Goal: Use online tool/utility: Utilize a website feature to perform a specific function

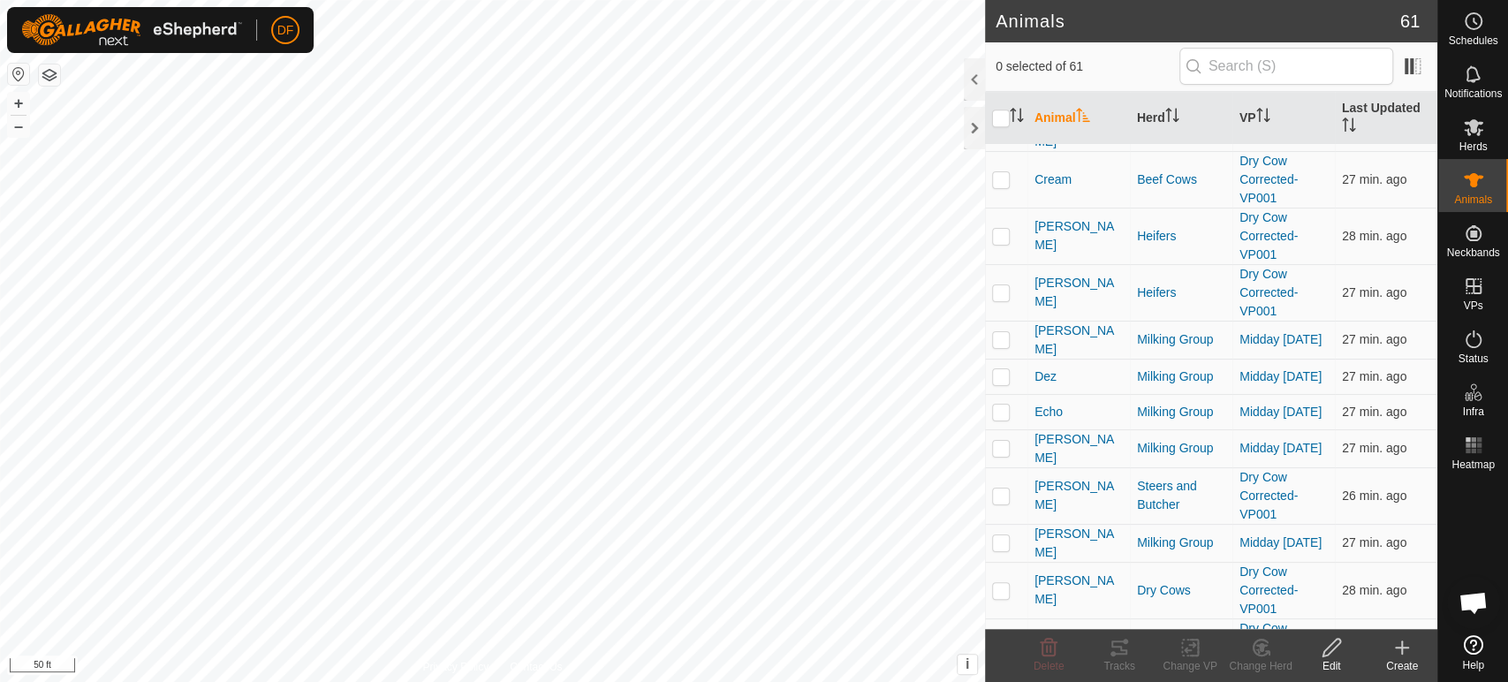
scroll to position [685, 0]
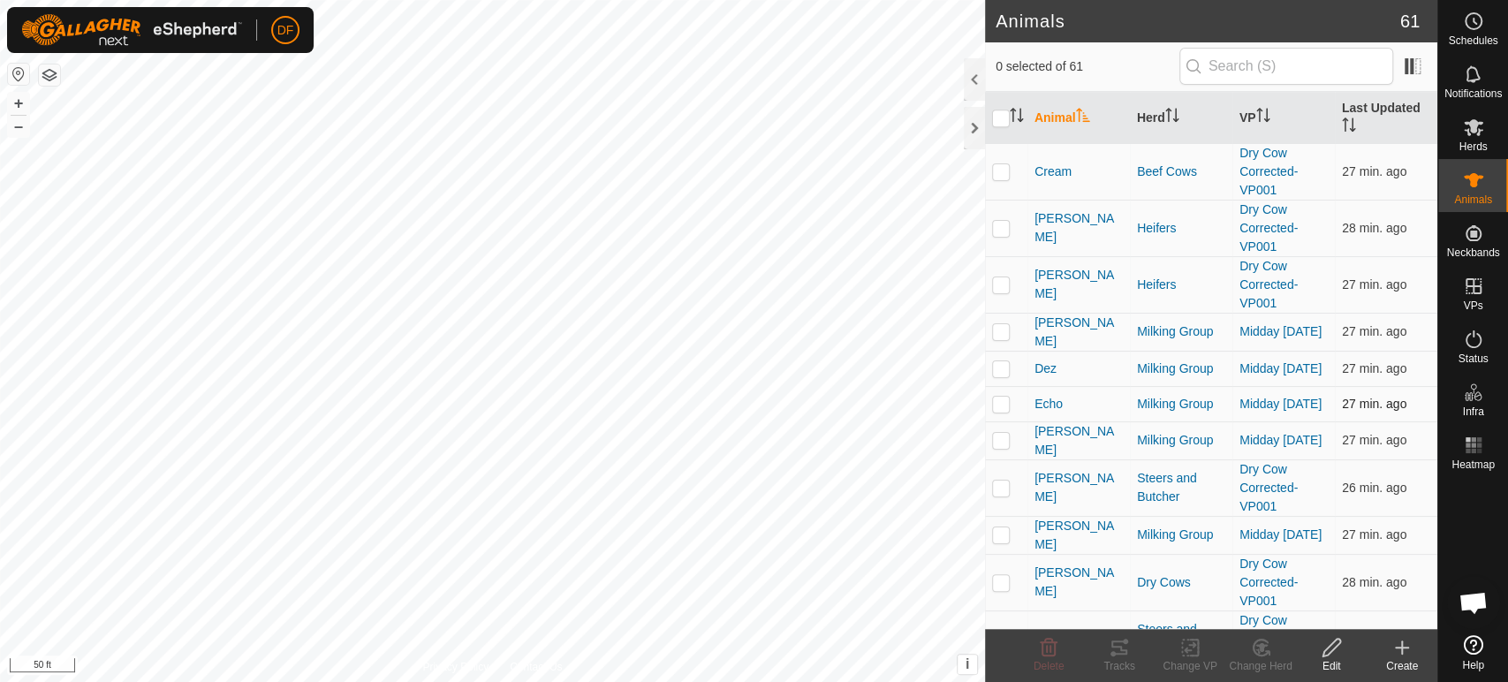
click at [995, 399] on p-checkbox at bounding box center [1001, 404] width 18 height 14
click at [1252, 659] on div "Change Herd" at bounding box center [1260, 666] width 71 height 16
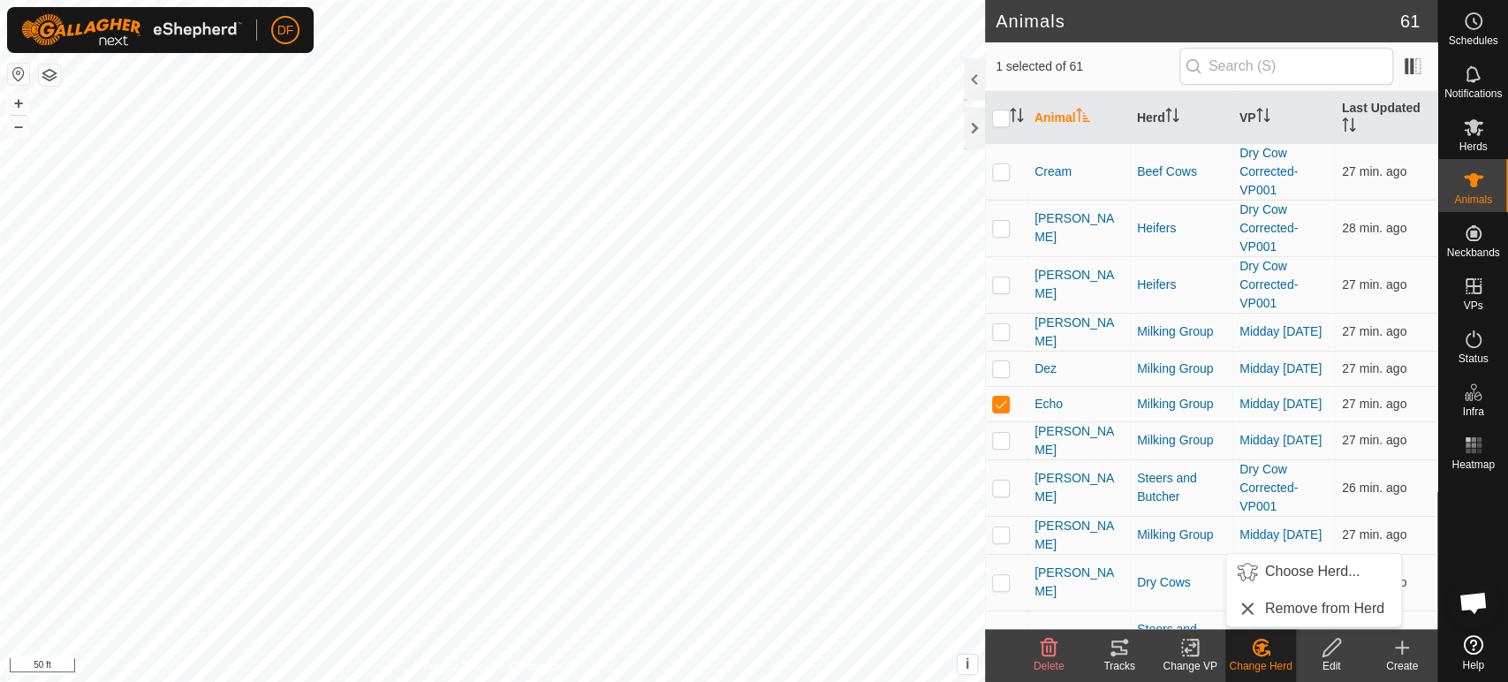
click at [1273, 662] on div "Change Herd" at bounding box center [1260, 666] width 71 height 16
click at [1285, 579] on link "Choose Herd..." at bounding box center [1313, 571] width 175 height 35
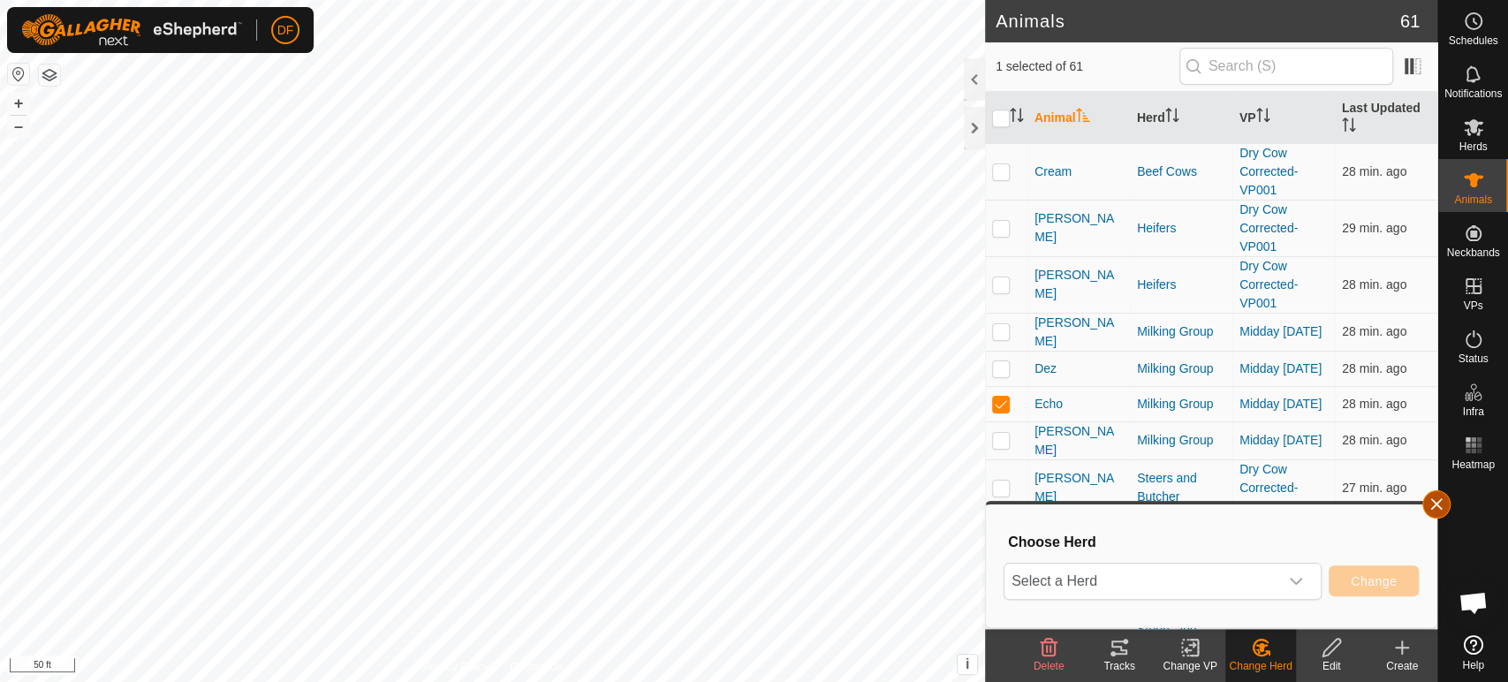
click at [1440, 509] on button "button" at bounding box center [1436, 504] width 28 height 28
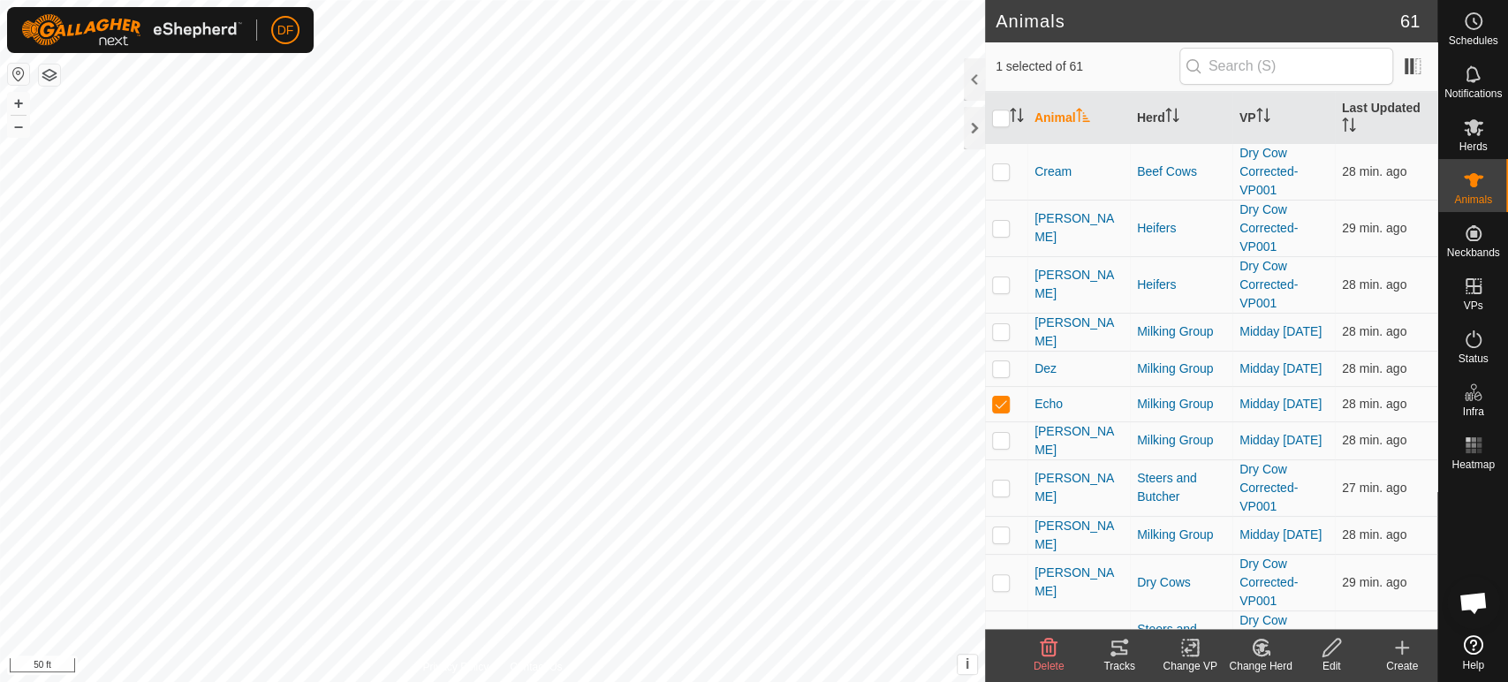
click at [1276, 659] on div "Change Herd" at bounding box center [1260, 666] width 71 height 16
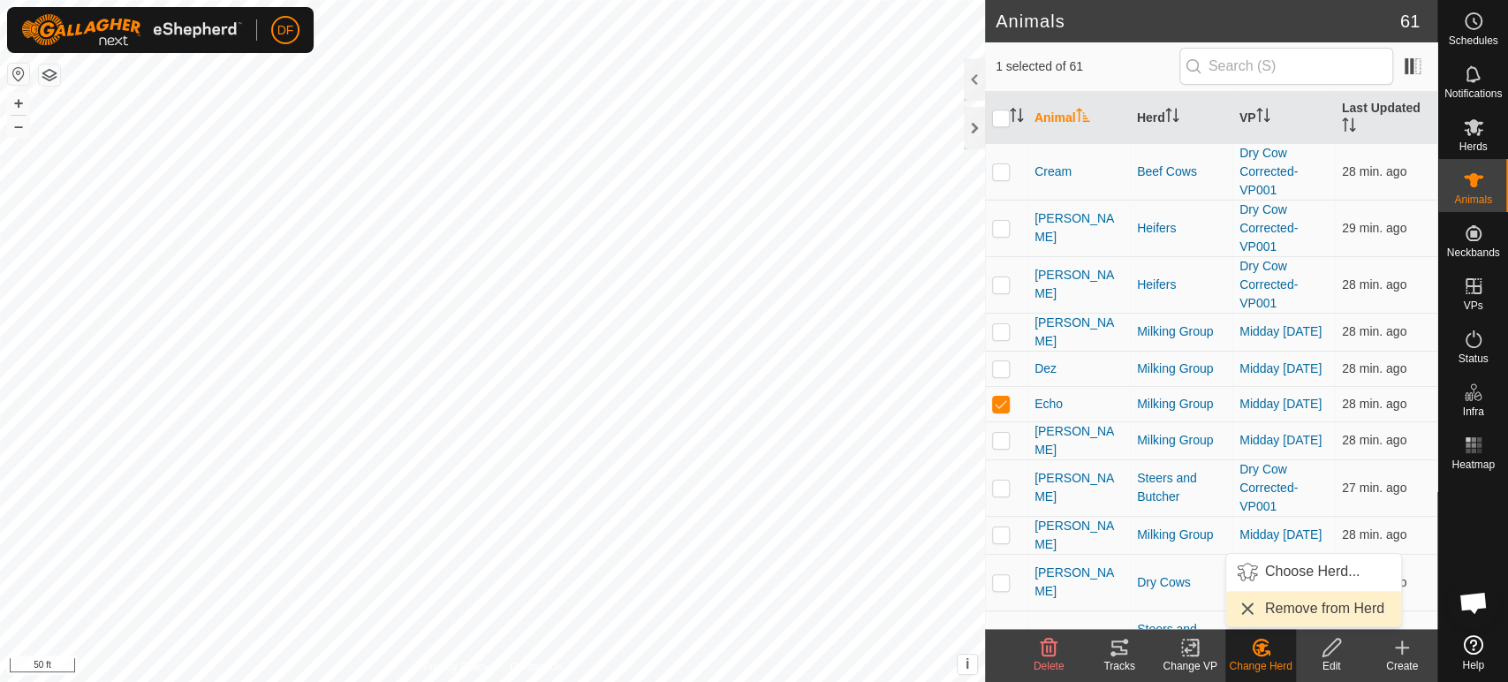
click at [1316, 604] on link "Remove from Herd" at bounding box center [1313, 608] width 175 height 35
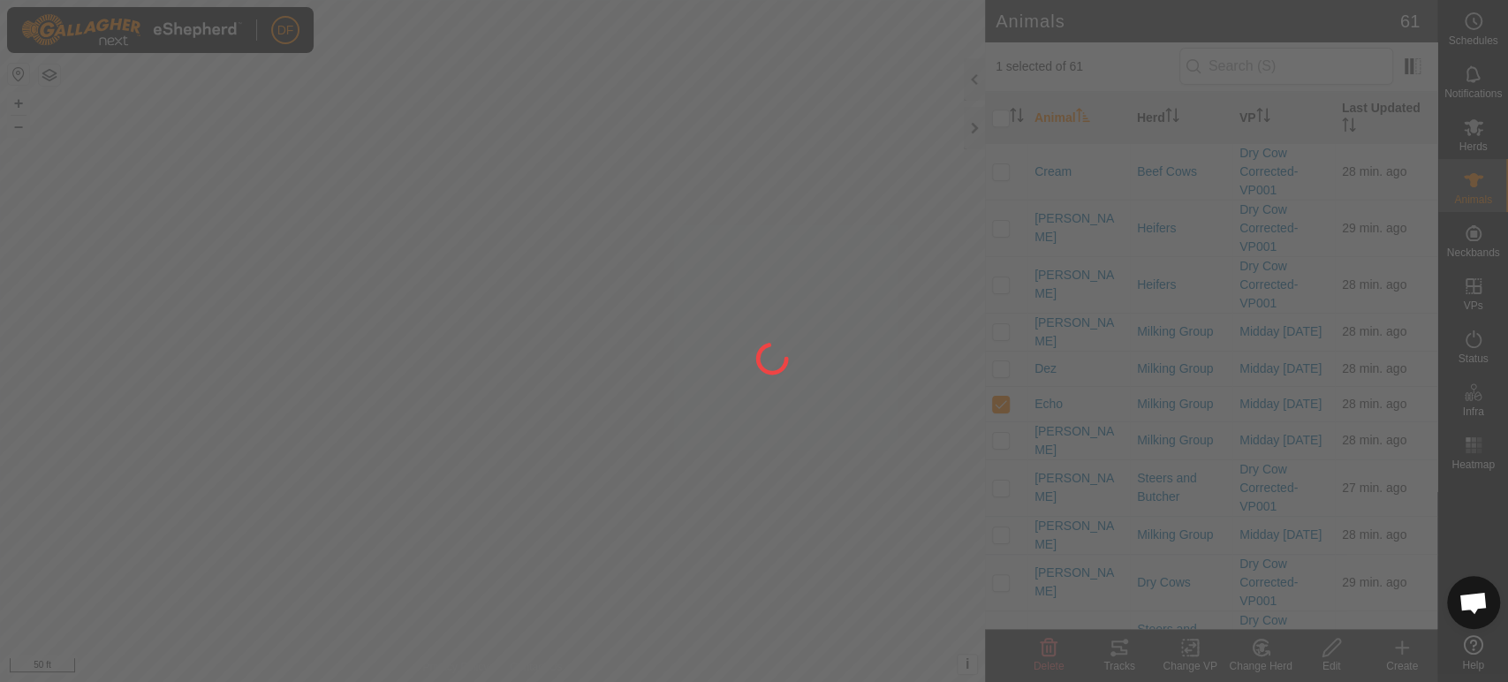
checkbox input "false"
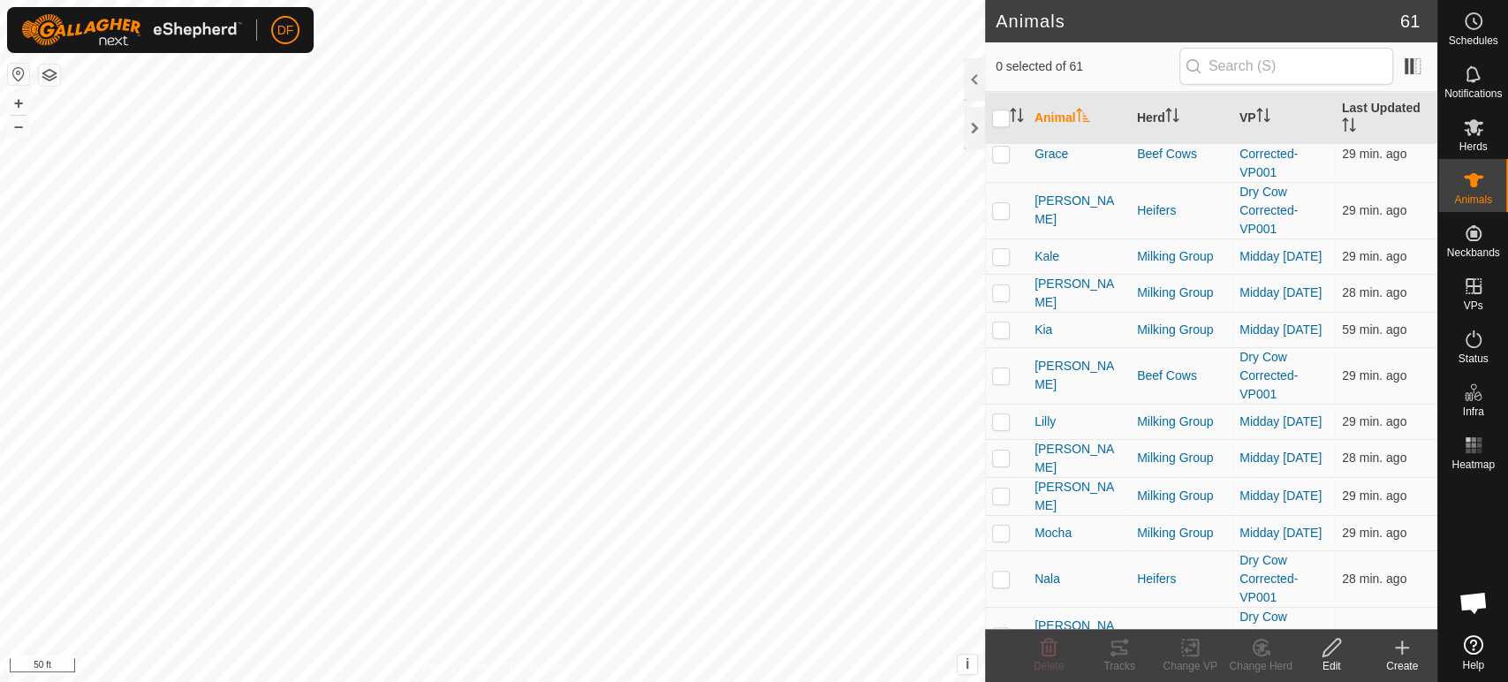
scroll to position [1476, 0]
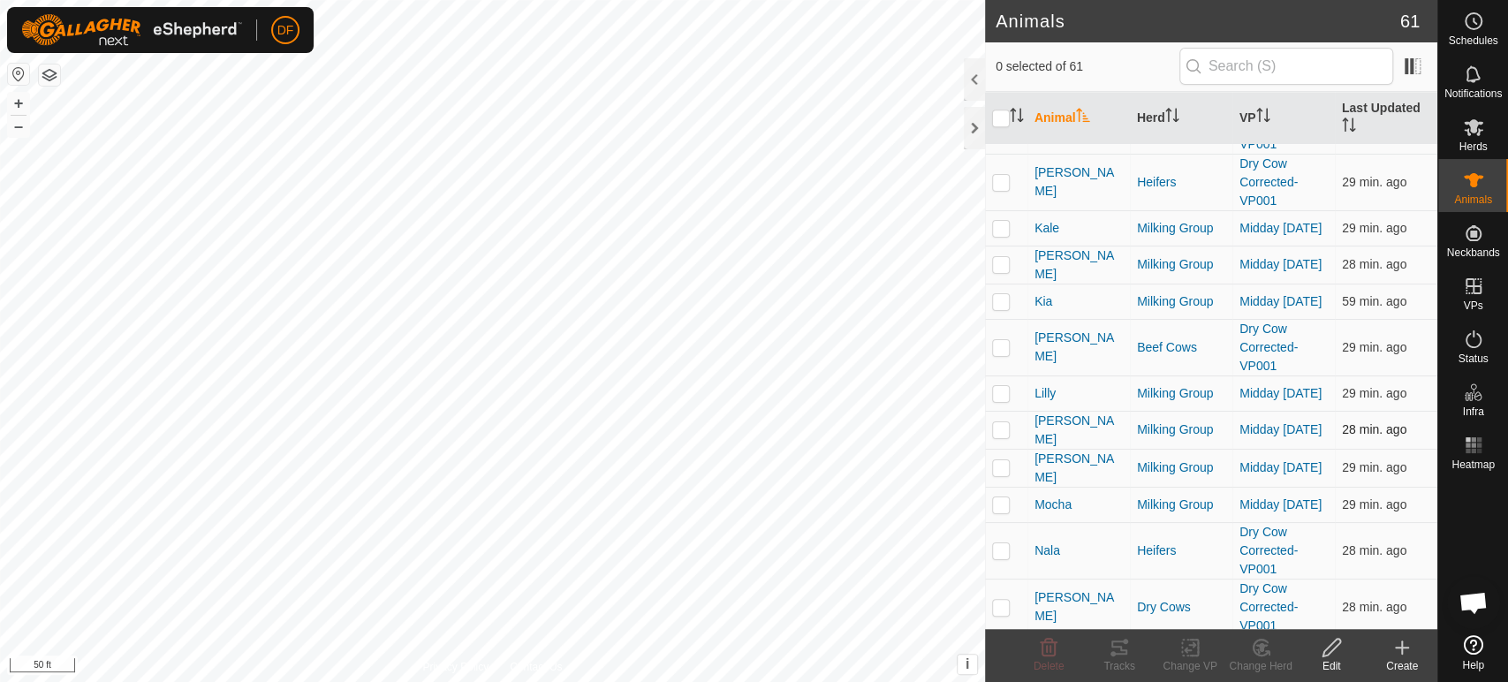
click at [1005, 422] on p-checkbox at bounding box center [1001, 429] width 18 height 14
checkbox input "true"
click at [1001, 497] on p-checkbox at bounding box center [1001, 504] width 18 height 14
checkbox input "true"
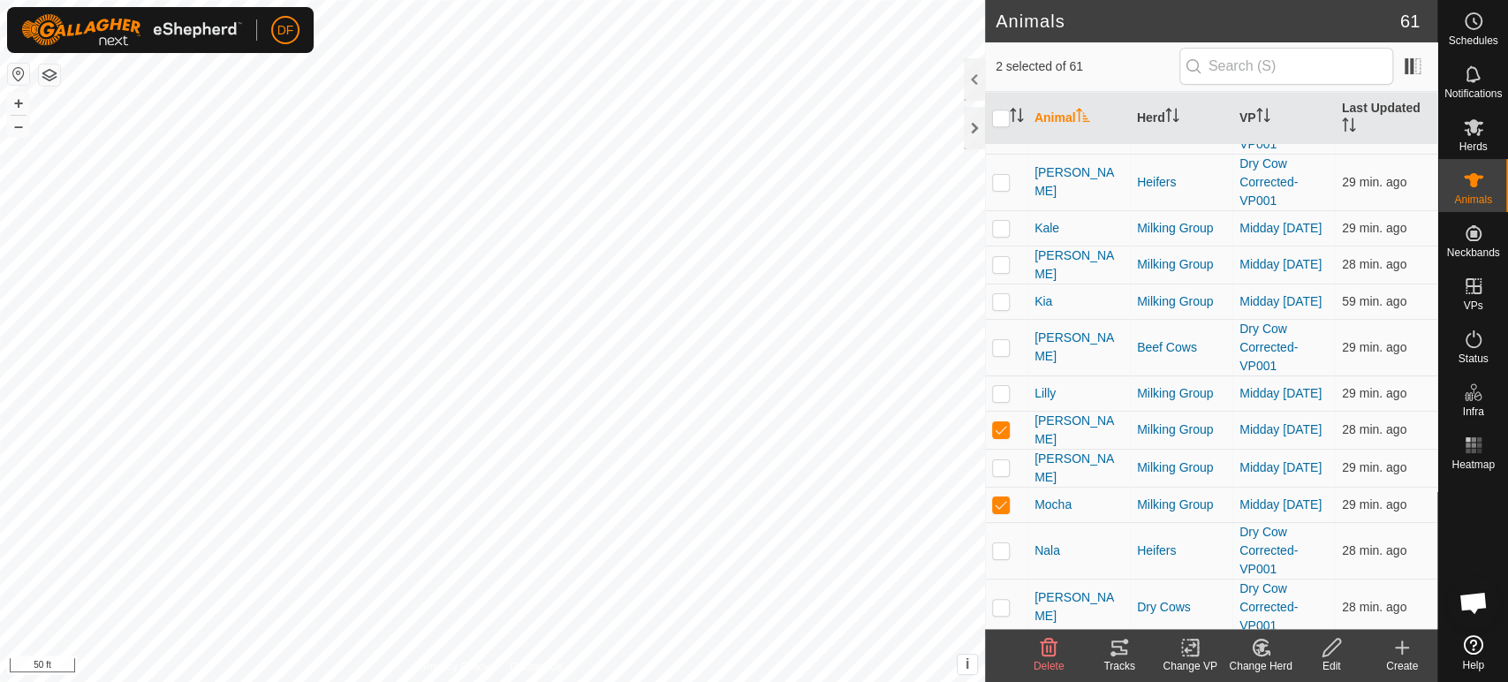
click at [1268, 652] on icon at bounding box center [1267, 653] width 4 height 4
click at [1293, 610] on link "Remove from Herd" at bounding box center [1313, 608] width 175 height 35
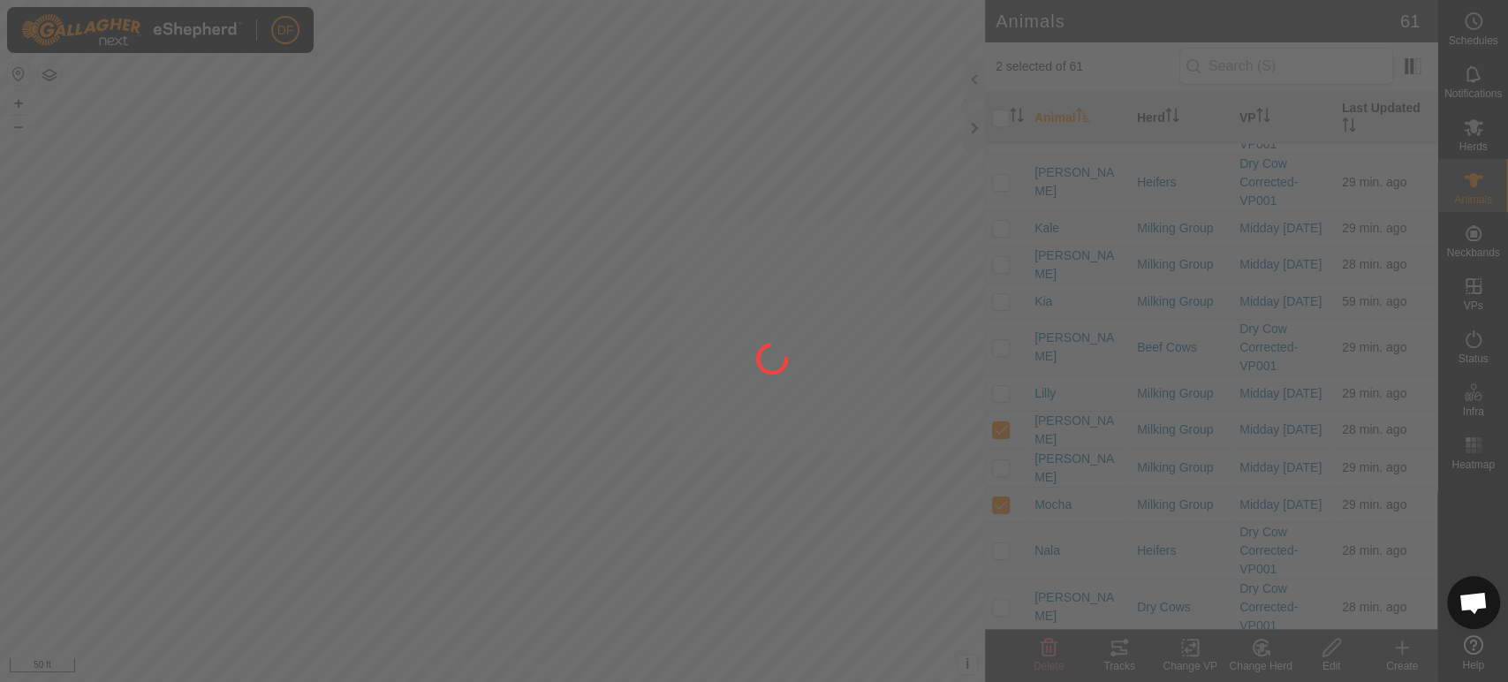
checkbox input "false"
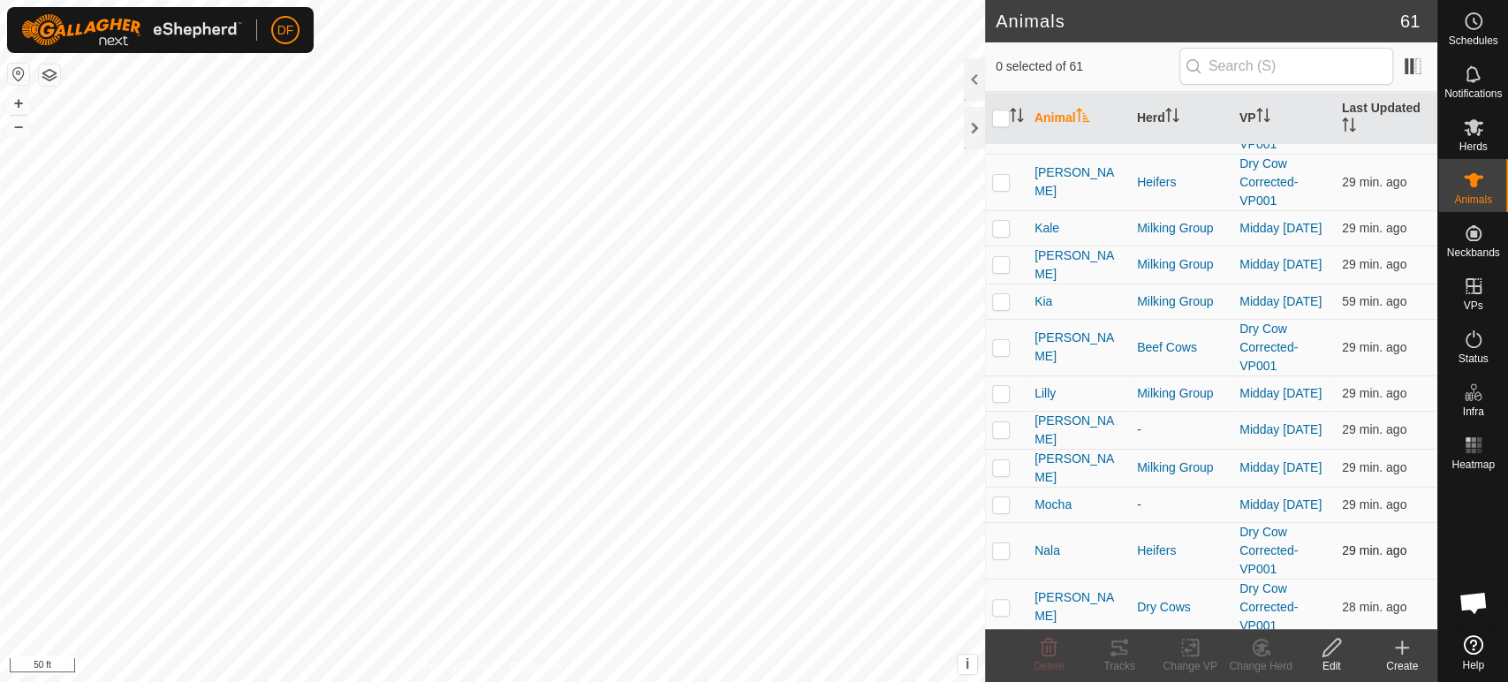
click at [1000, 543] on p-checkbox at bounding box center [1001, 550] width 18 height 14
checkbox input "true"
click at [1114, 661] on div "Tracks" at bounding box center [1119, 666] width 71 height 16
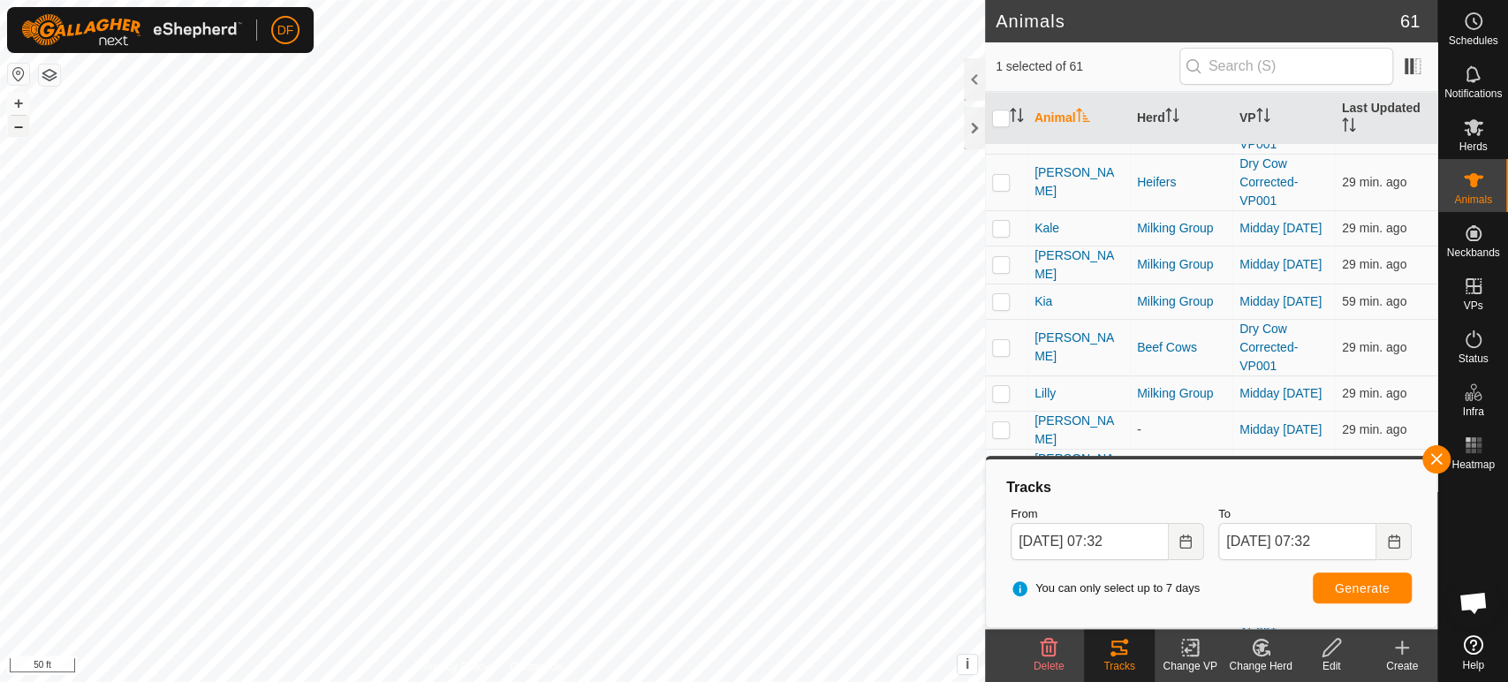
click at [18, 125] on button "–" at bounding box center [18, 126] width 21 height 21
click at [1003, 294] on p-checkbox at bounding box center [1001, 301] width 18 height 14
checkbox input "true"
click at [1131, 641] on tracks-svg-icon at bounding box center [1119, 647] width 71 height 21
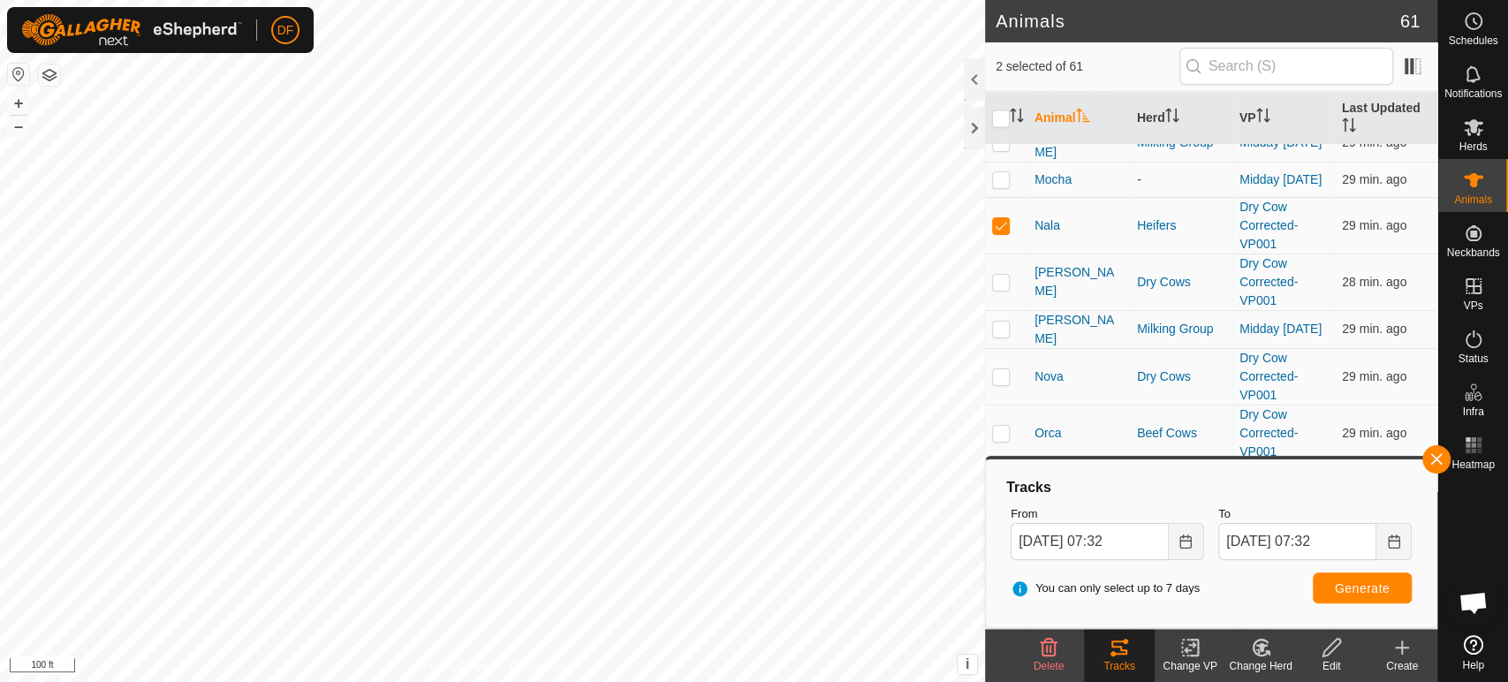
scroll to position [1797, 0]
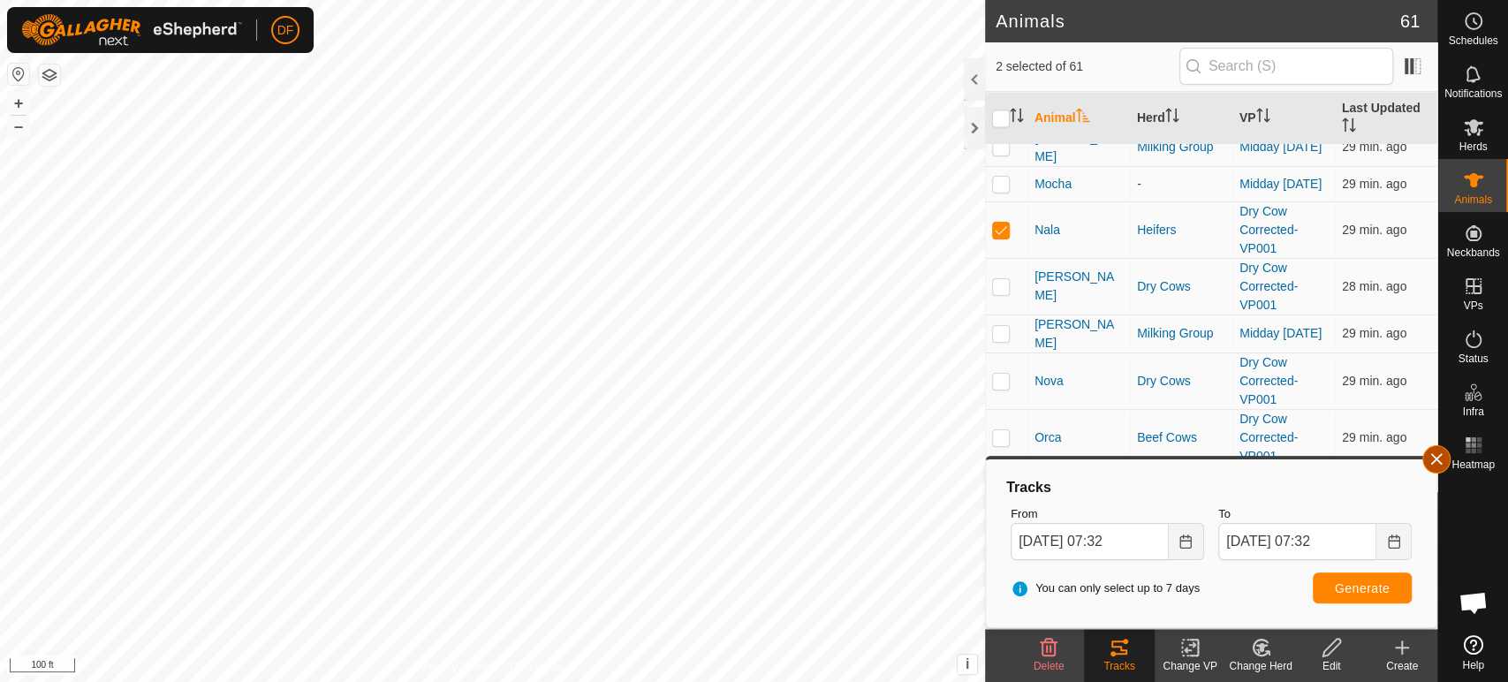
click at [1434, 465] on button "button" at bounding box center [1436, 459] width 28 height 28
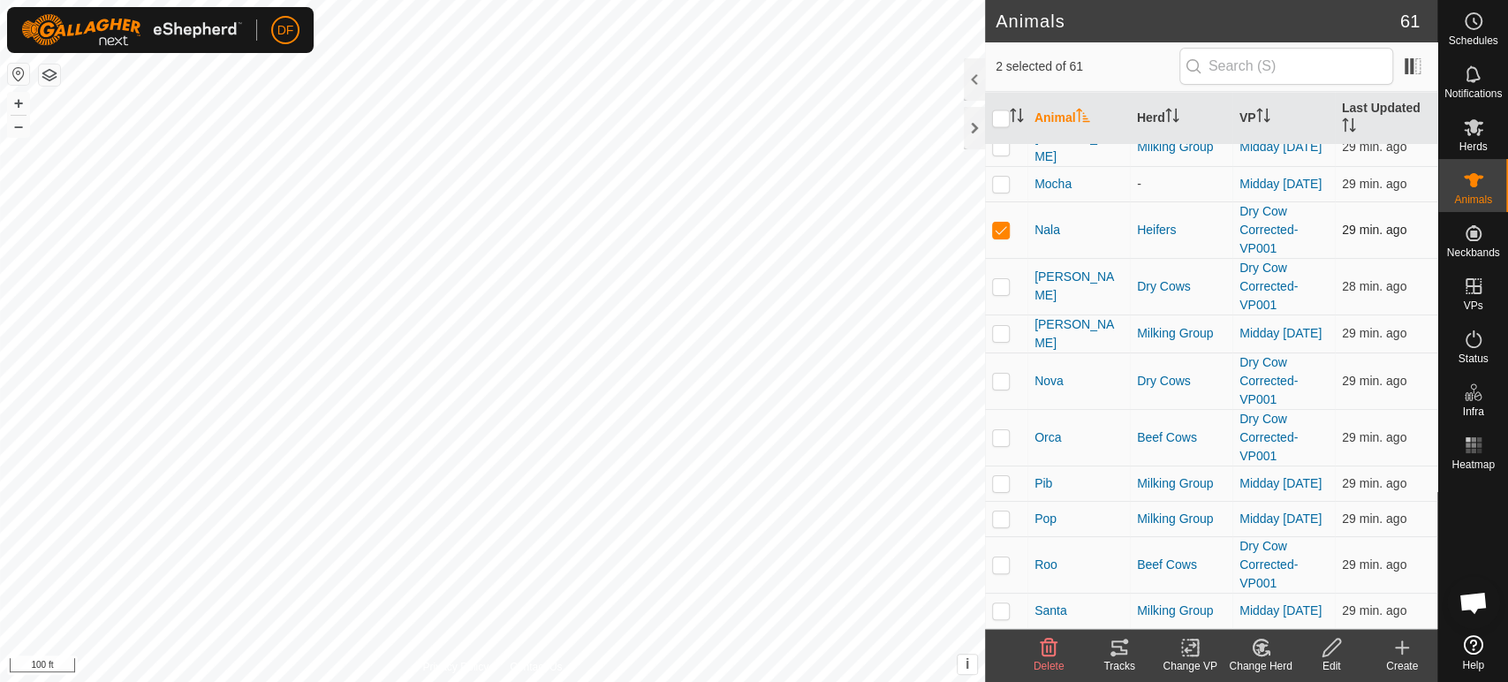
click at [1001, 223] on p-checkbox at bounding box center [1001, 230] width 18 height 14
checkbox input "false"
click at [1109, 645] on icon at bounding box center [1119, 647] width 21 height 21
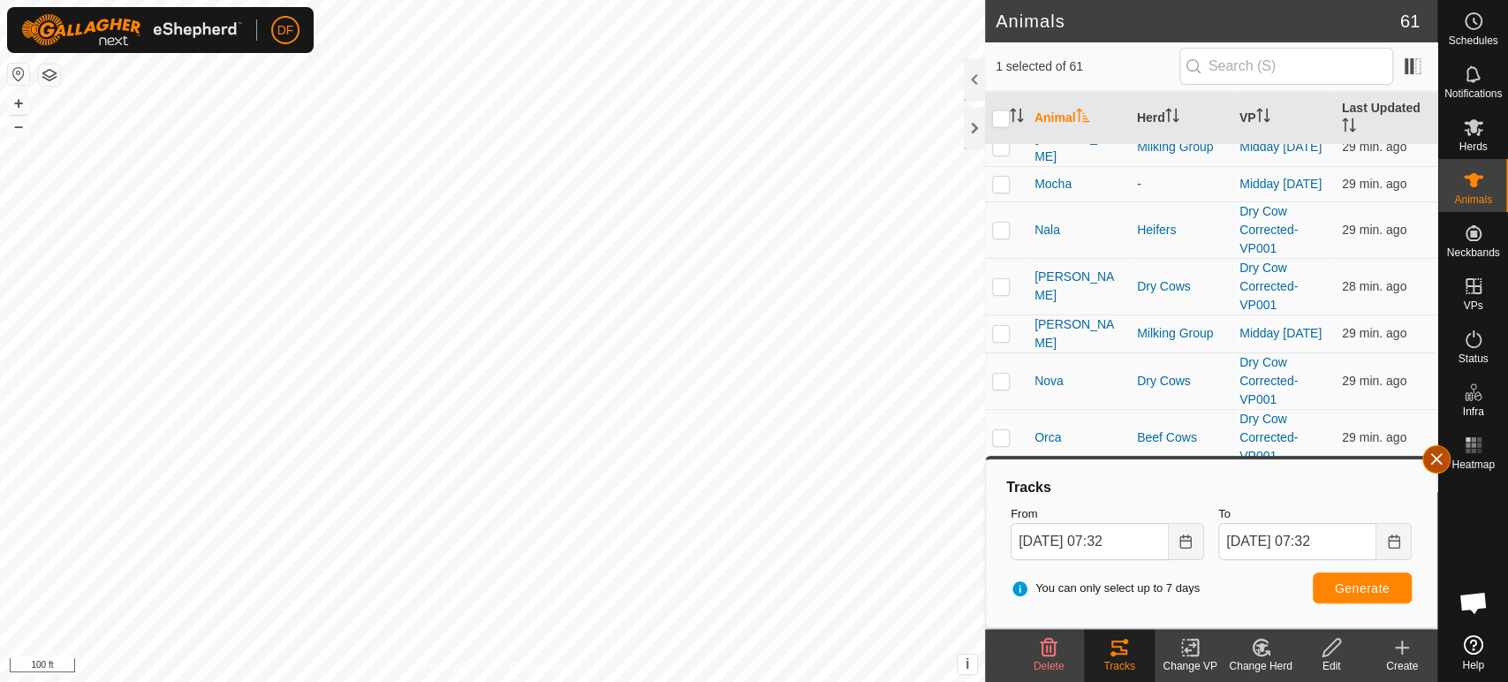
click at [1437, 462] on button "button" at bounding box center [1436, 459] width 28 height 28
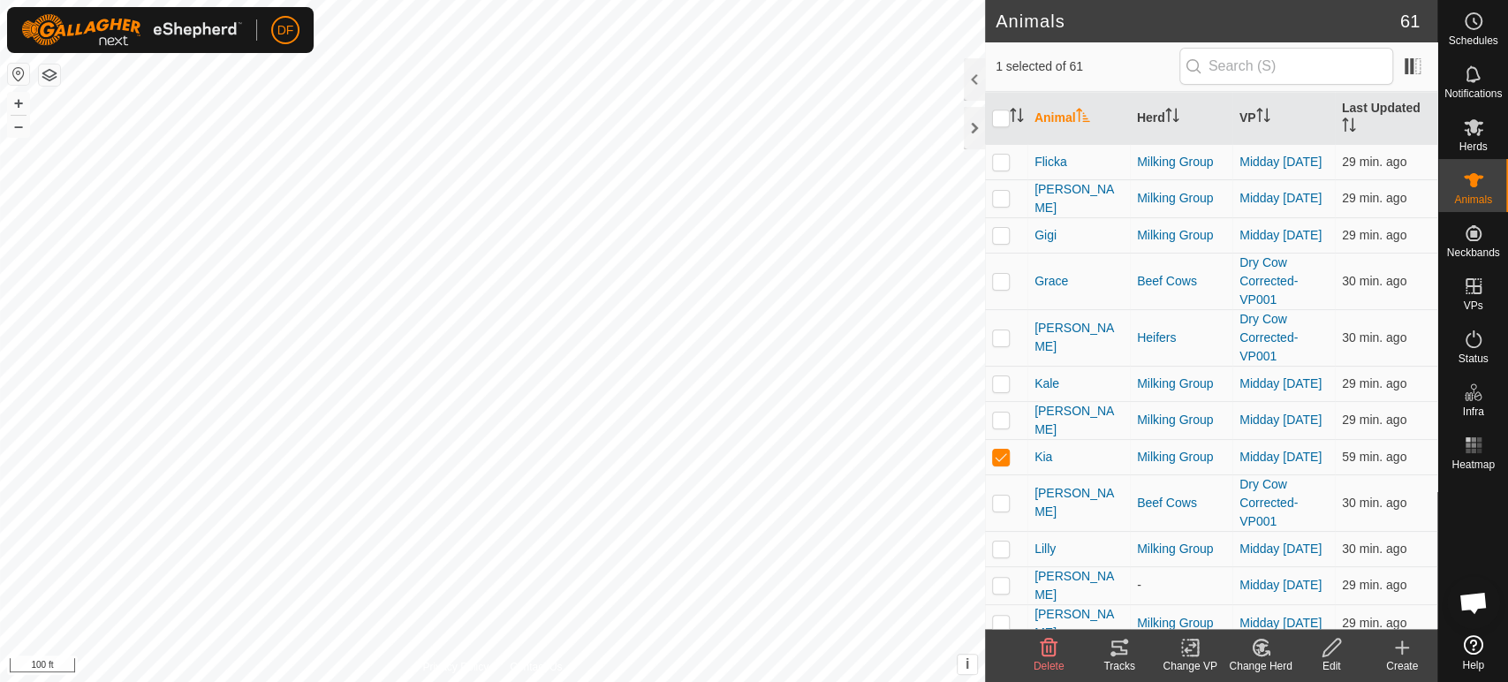
scroll to position [1328, 0]
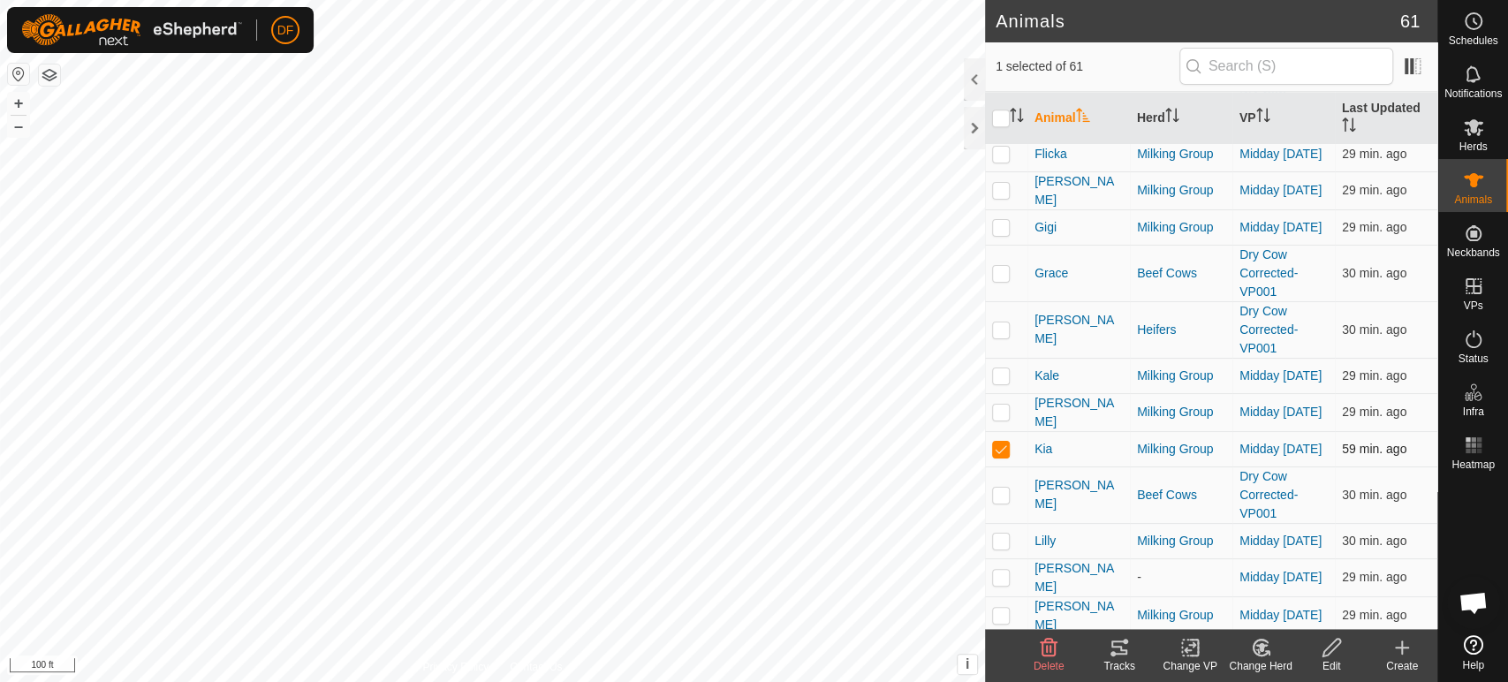
click at [997, 442] on p-checkbox at bounding box center [1001, 449] width 18 height 14
checkbox input "false"
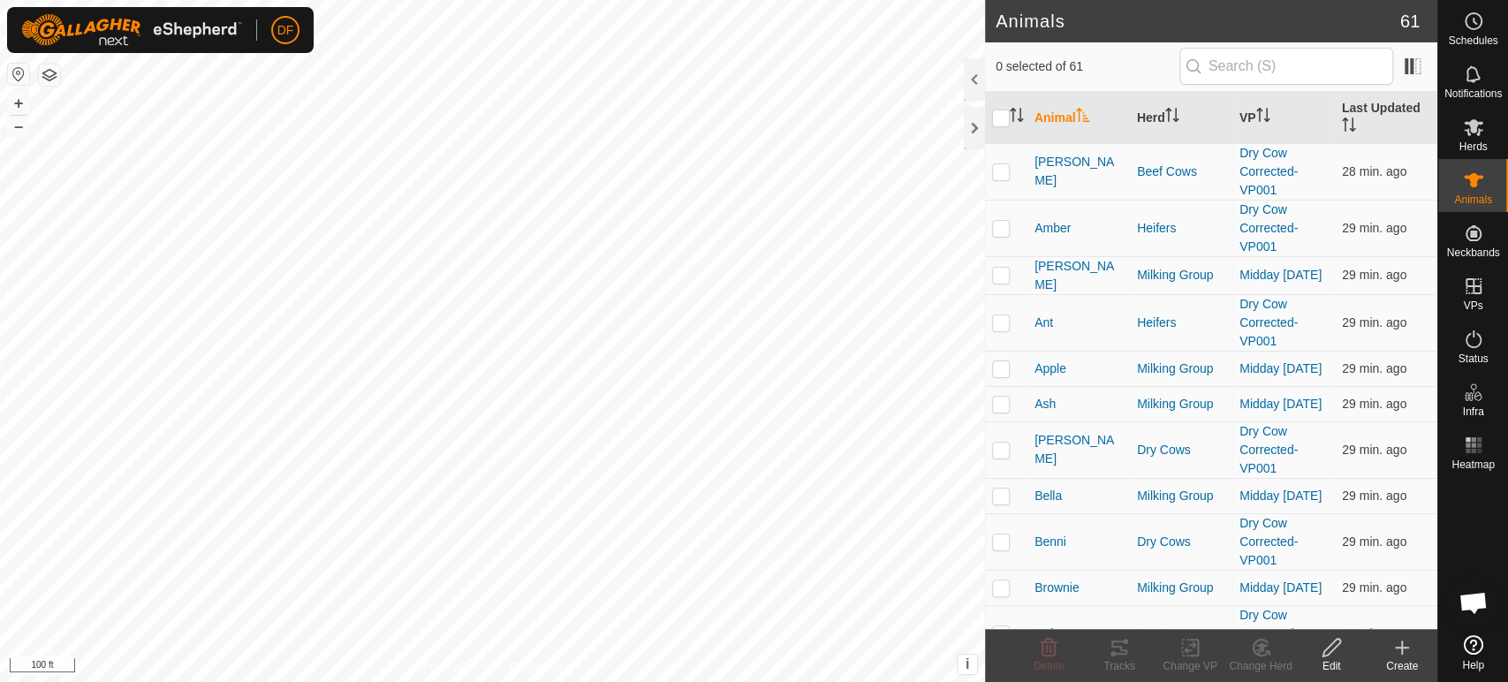
scroll to position [0, 0]
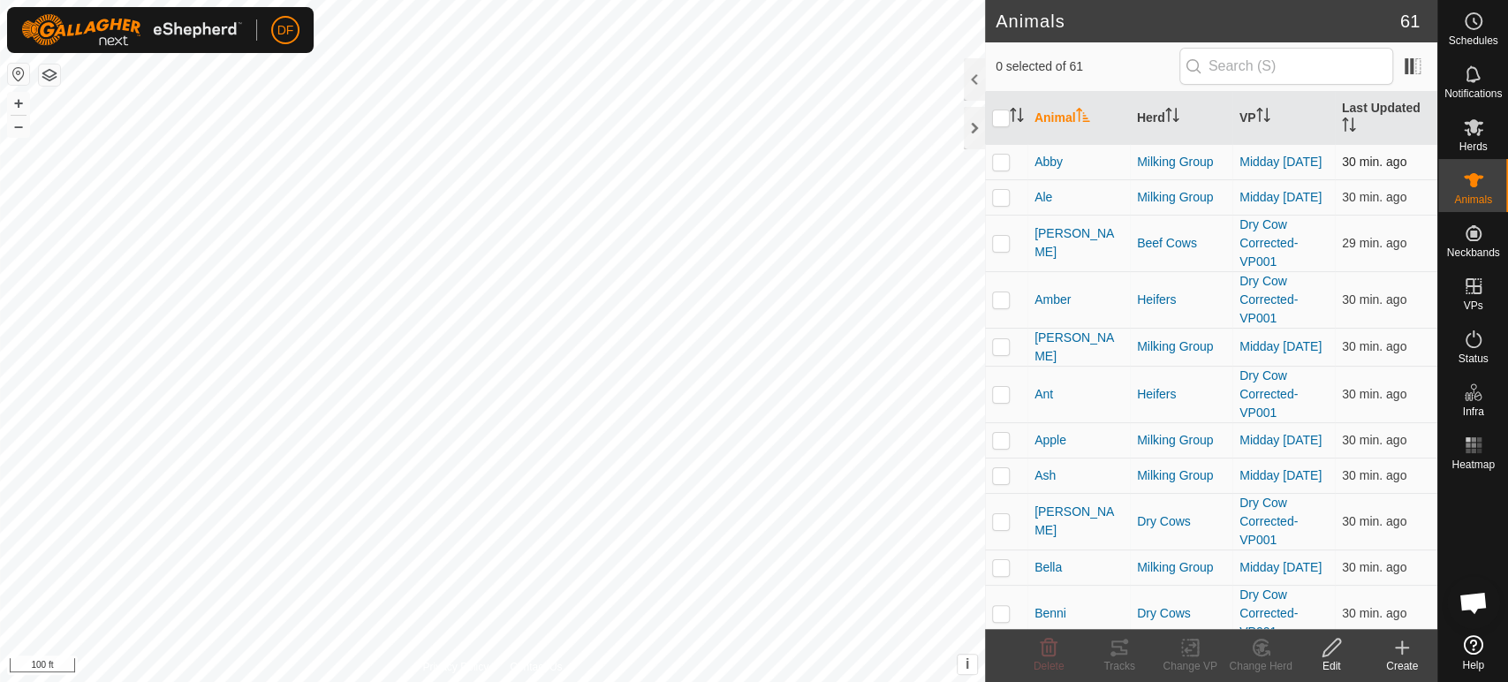
click at [1001, 163] on p-checkbox at bounding box center [1001, 162] width 18 height 14
click at [1112, 665] on div "Tracks" at bounding box center [1119, 666] width 71 height 16
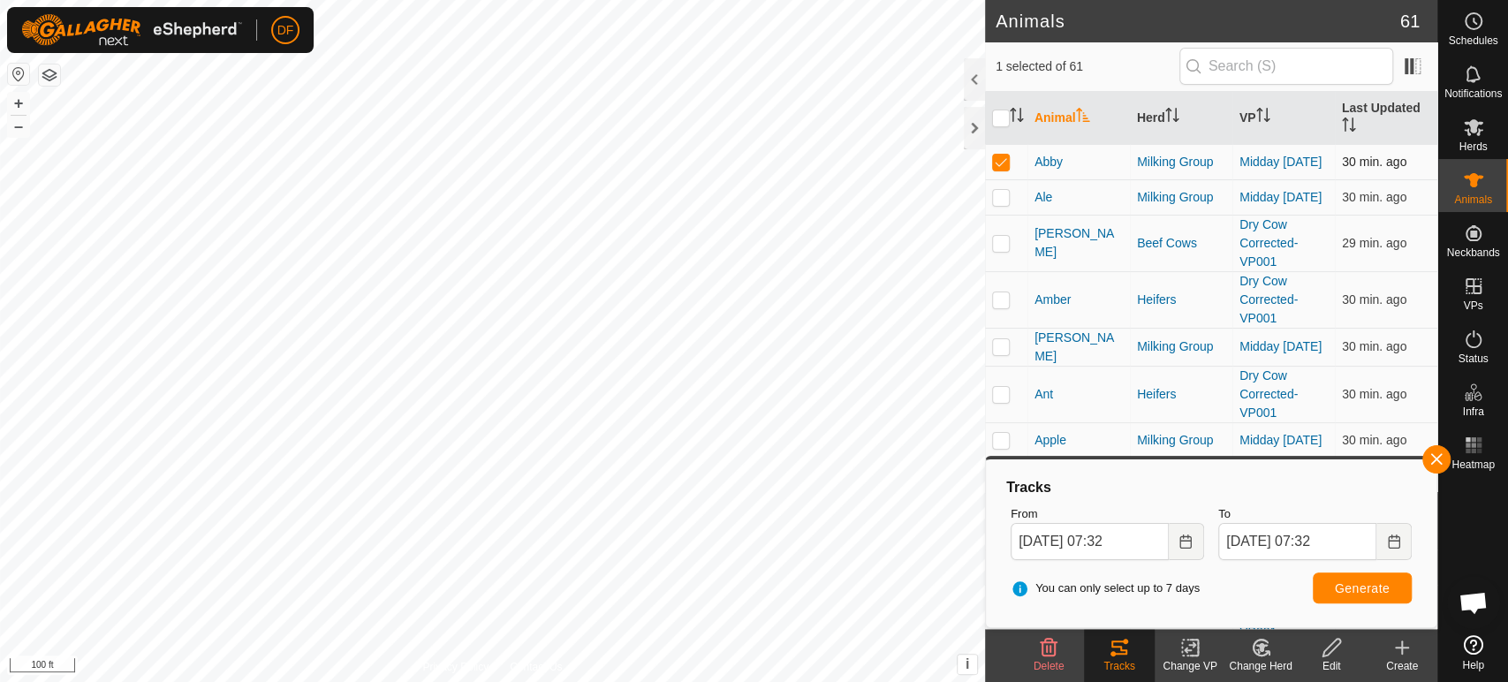
click at [1004, 167] on p-checkbox at bounding box center [1001, 162] width 18 height 14
checkbox input "false"
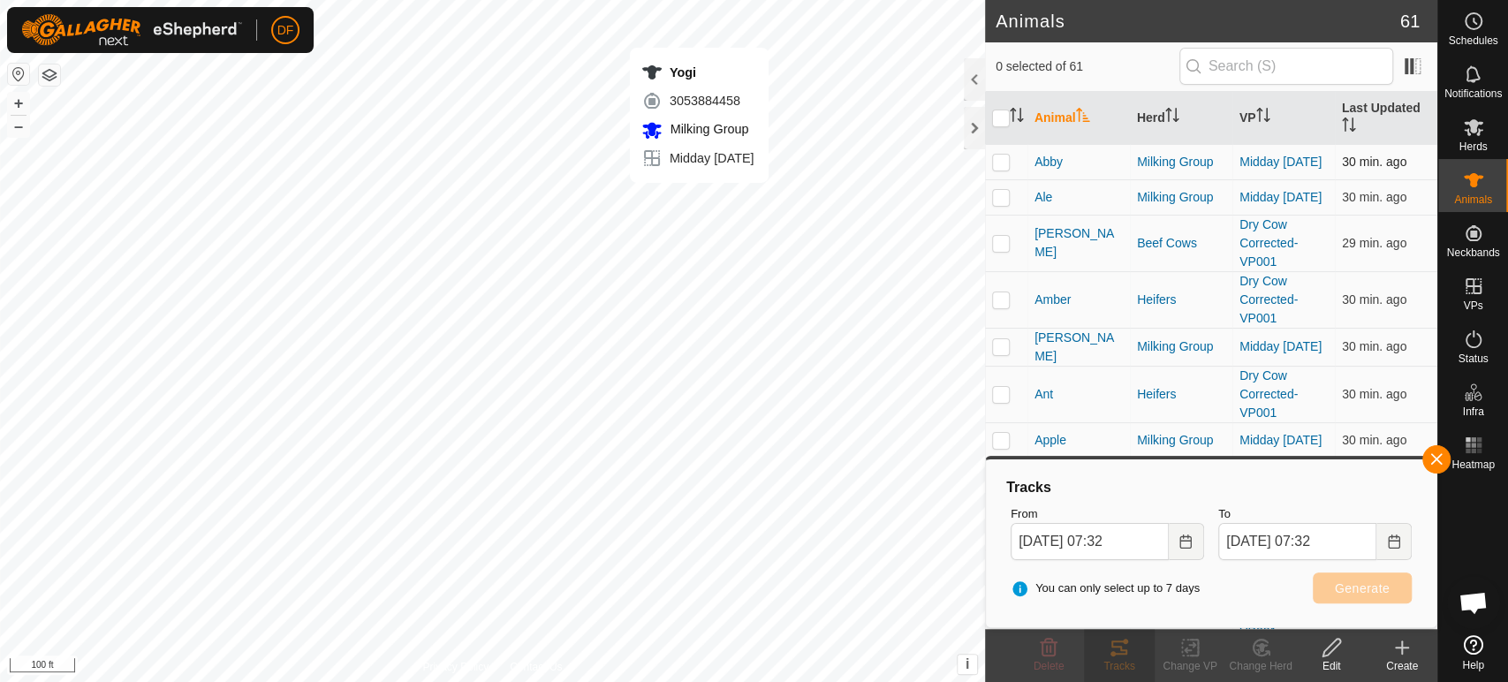
checkbox input "true"
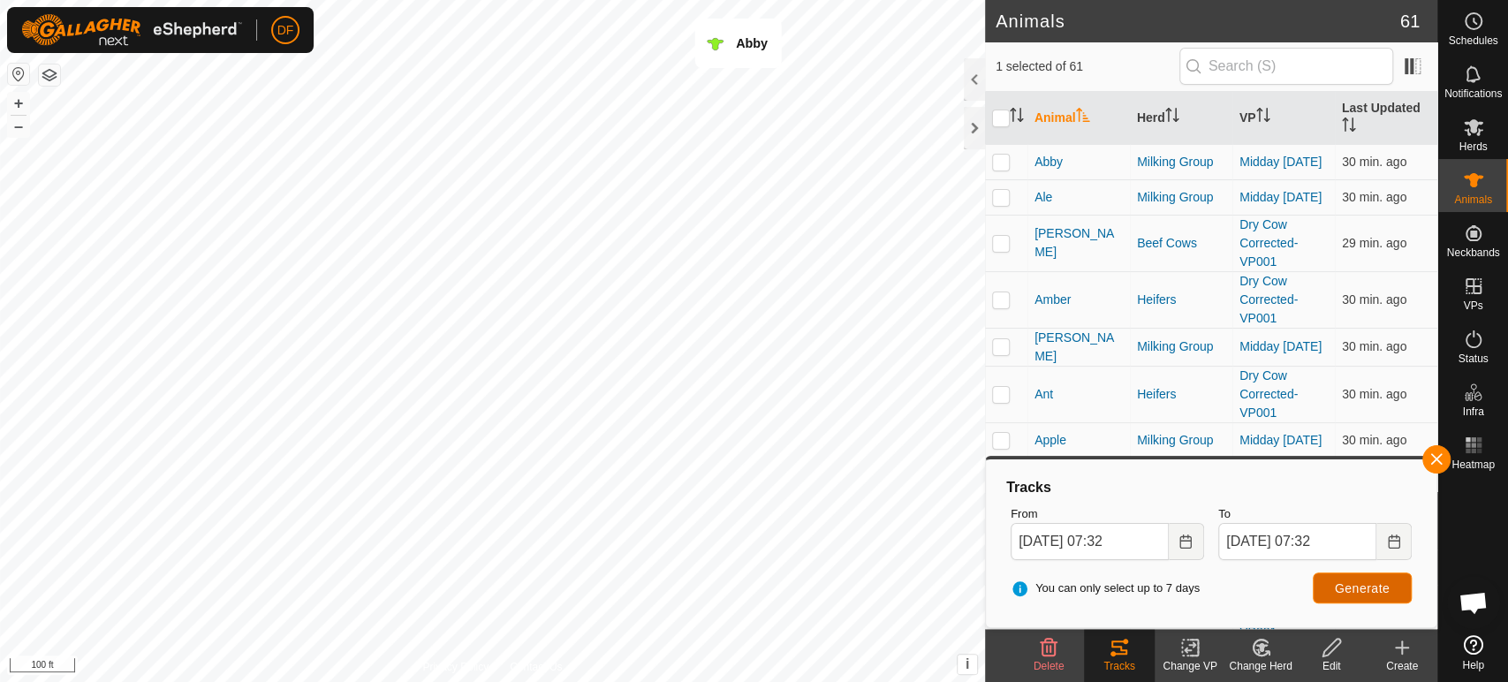
click at [1368, 594] on span "Generate" at bounding box center [1362, 588] width 55 height 14
click at [1410, 71] on span at bounding box center [1412, 66] width 28 height 28
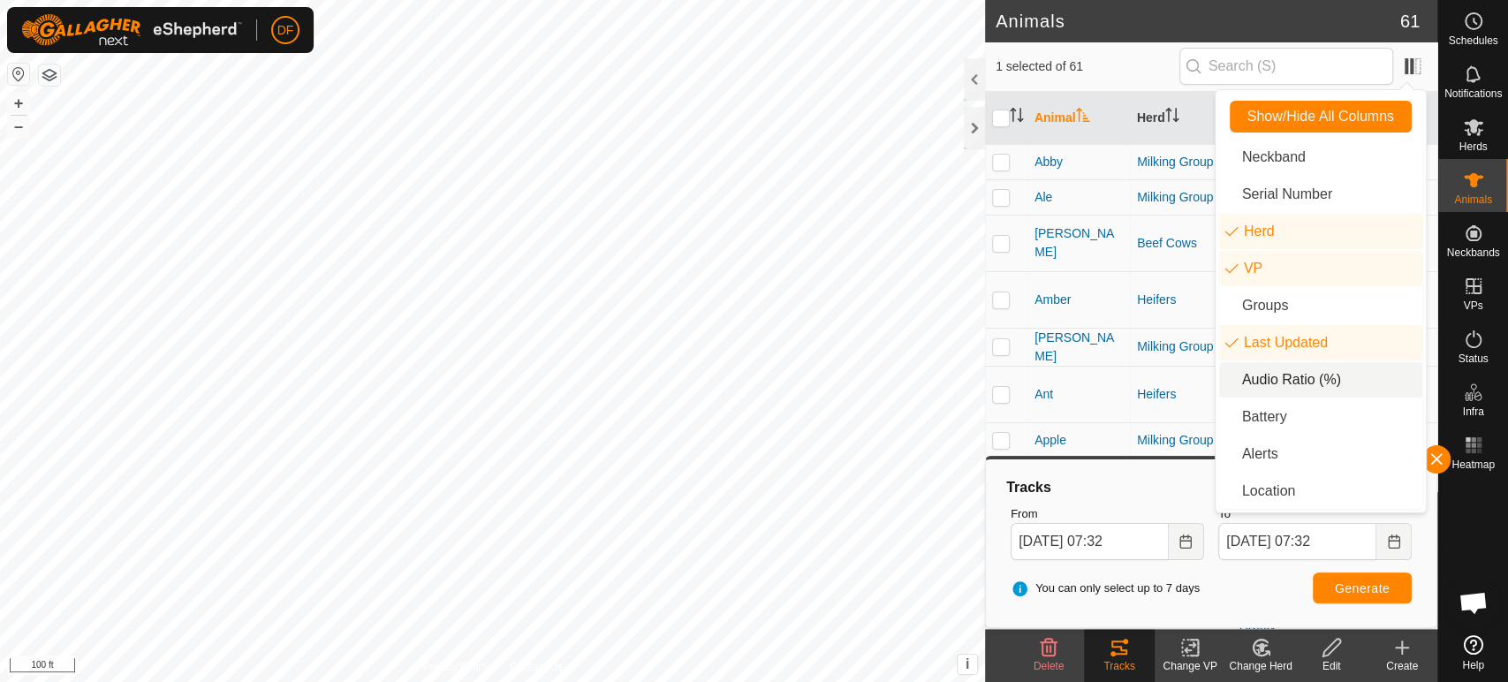
click at [1269, 371] on li "Audio Ratio (%)" at bounding box center [1320, 379] width 203 height 35
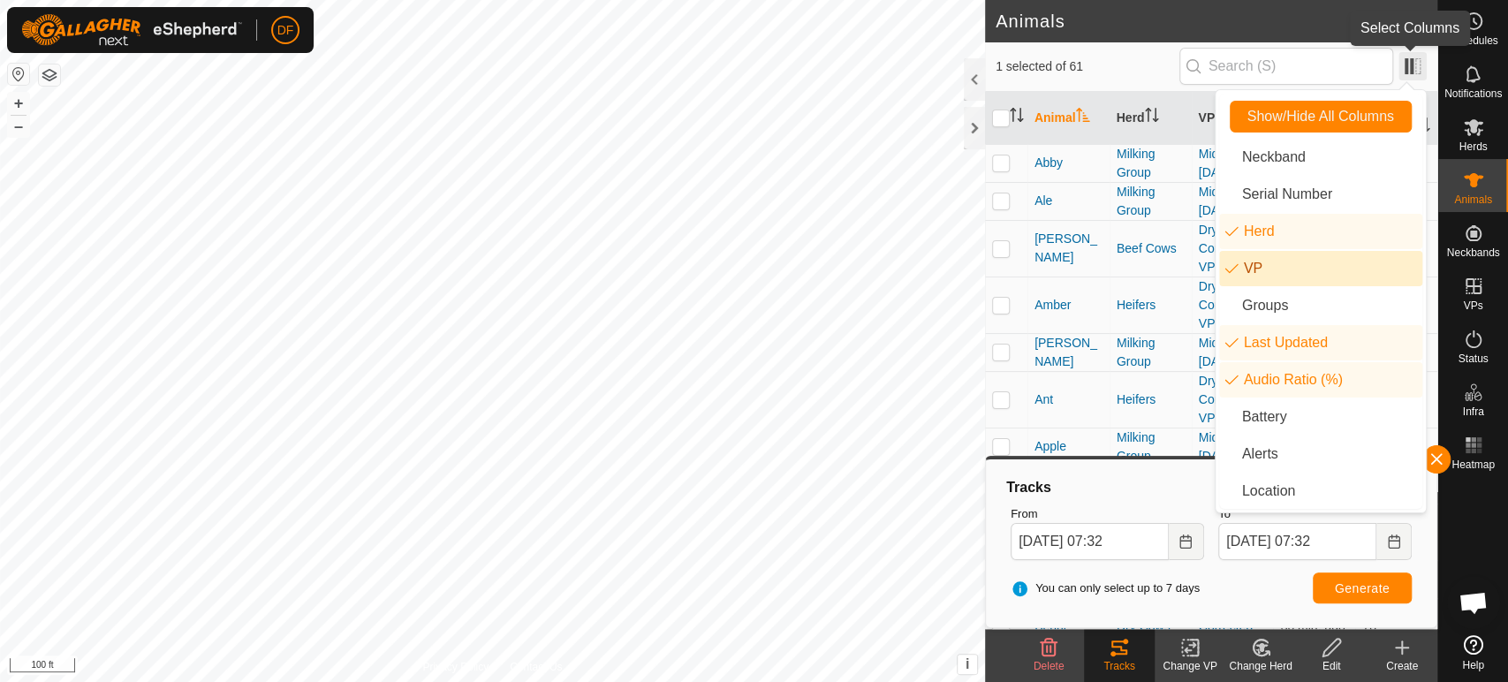
click at [1412, 74] on span at bounding box center [1412, 66] width 28 height 28
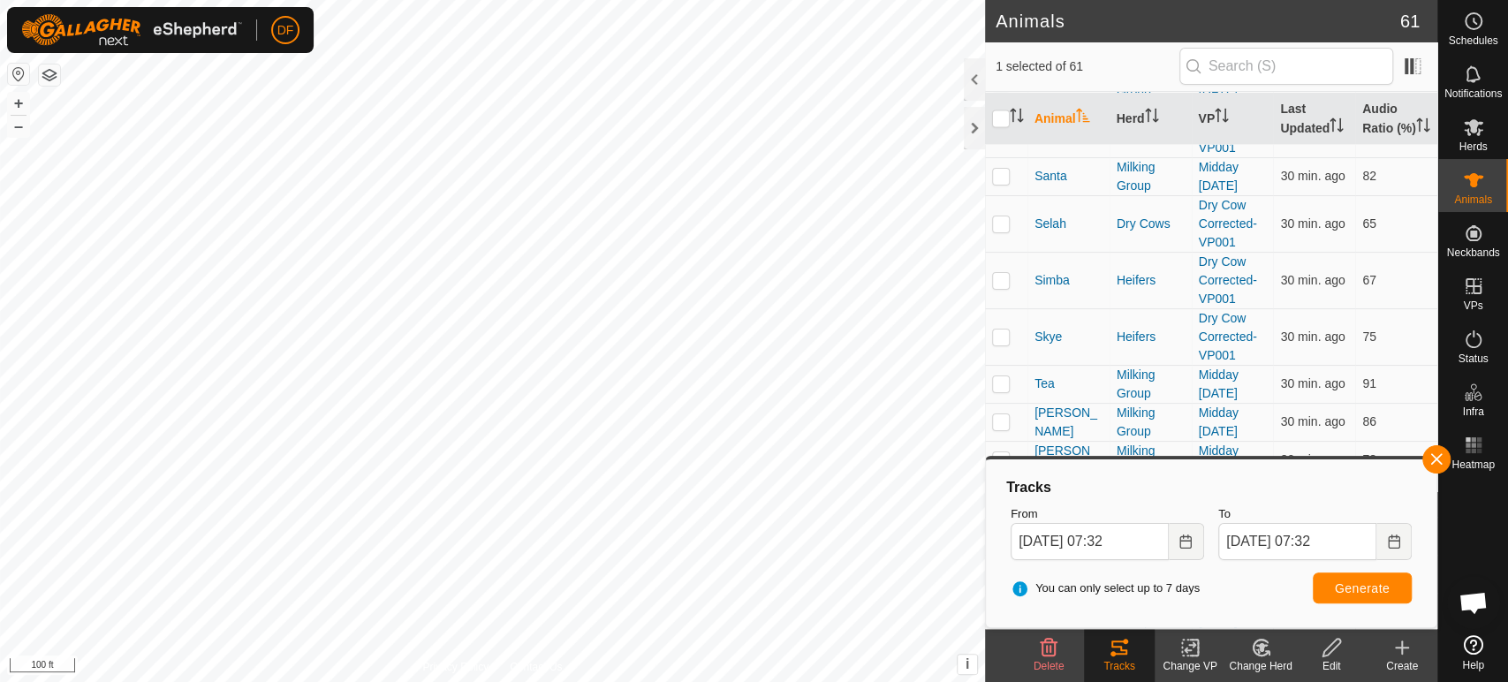
scroll to position [2307, 0]
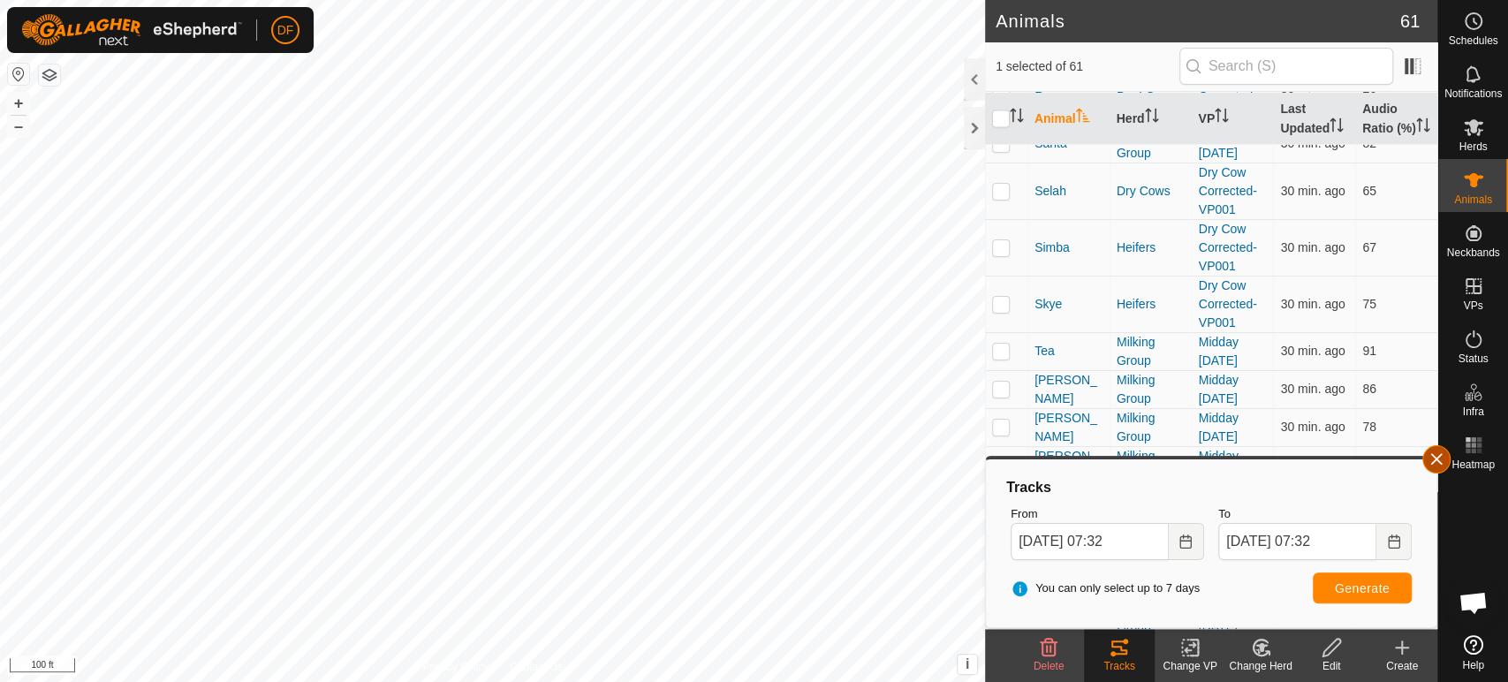
click at [1436, 468] on button "button" at bounding box center [1436, 459] width 28 height 28
